Goal: Task Accomplishment & Management: Complete application form

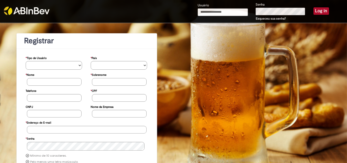
click at [209, 11] on input "Usuário" at bounding box center [222, 12] width 50 height 8
type input "**********"
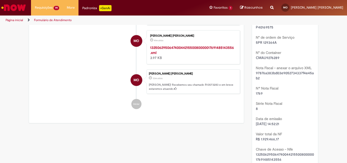
scroll to position [725, 0]
